Goal: Complete application form

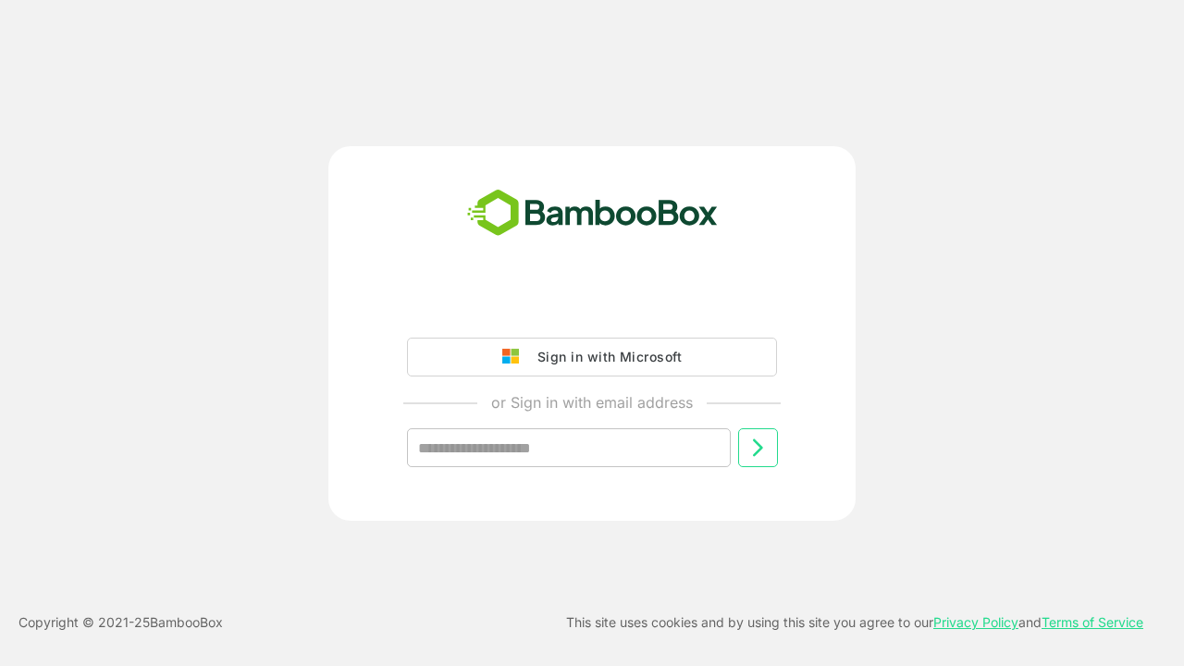
type input "**********"
click at [758, 448] on icon at bounding box center [758, 448] width 22 height 22
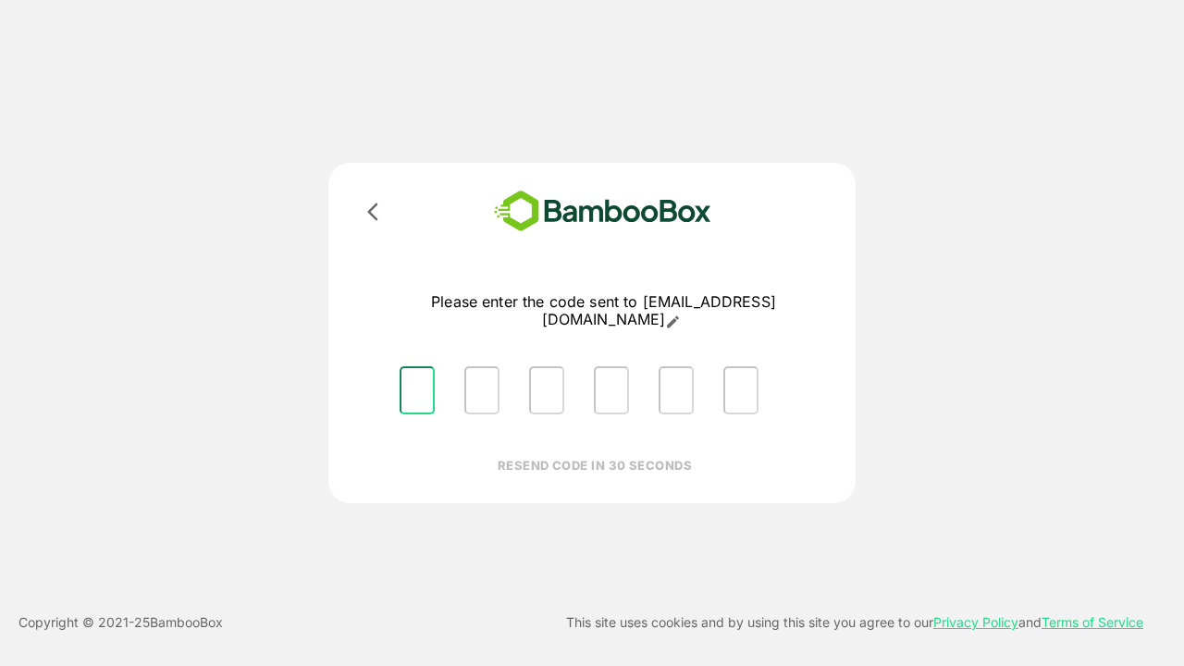
type input "*"
